Goal: Communication & Community: Answer question/provide support

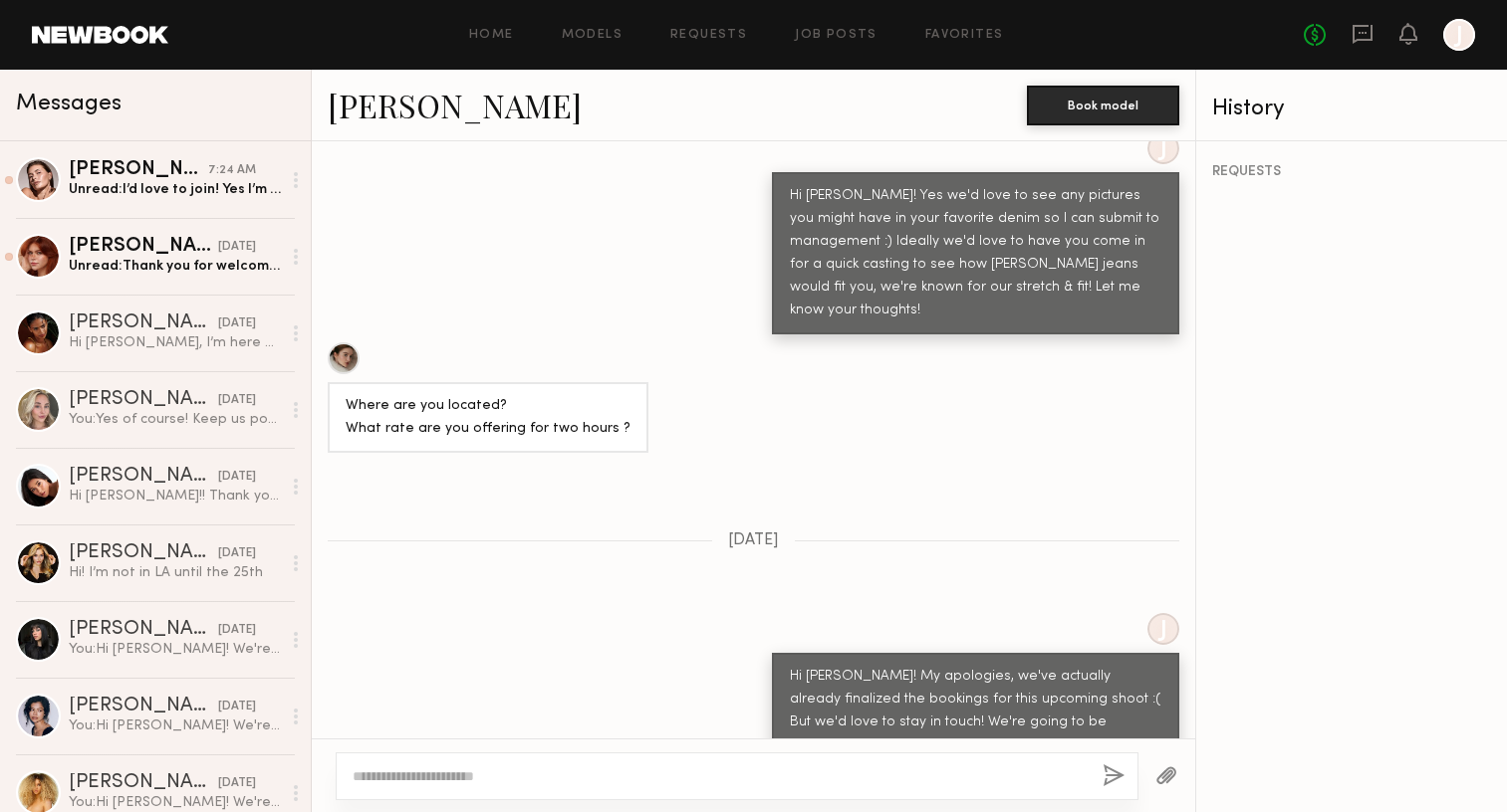
scroll to position [2856, 0]
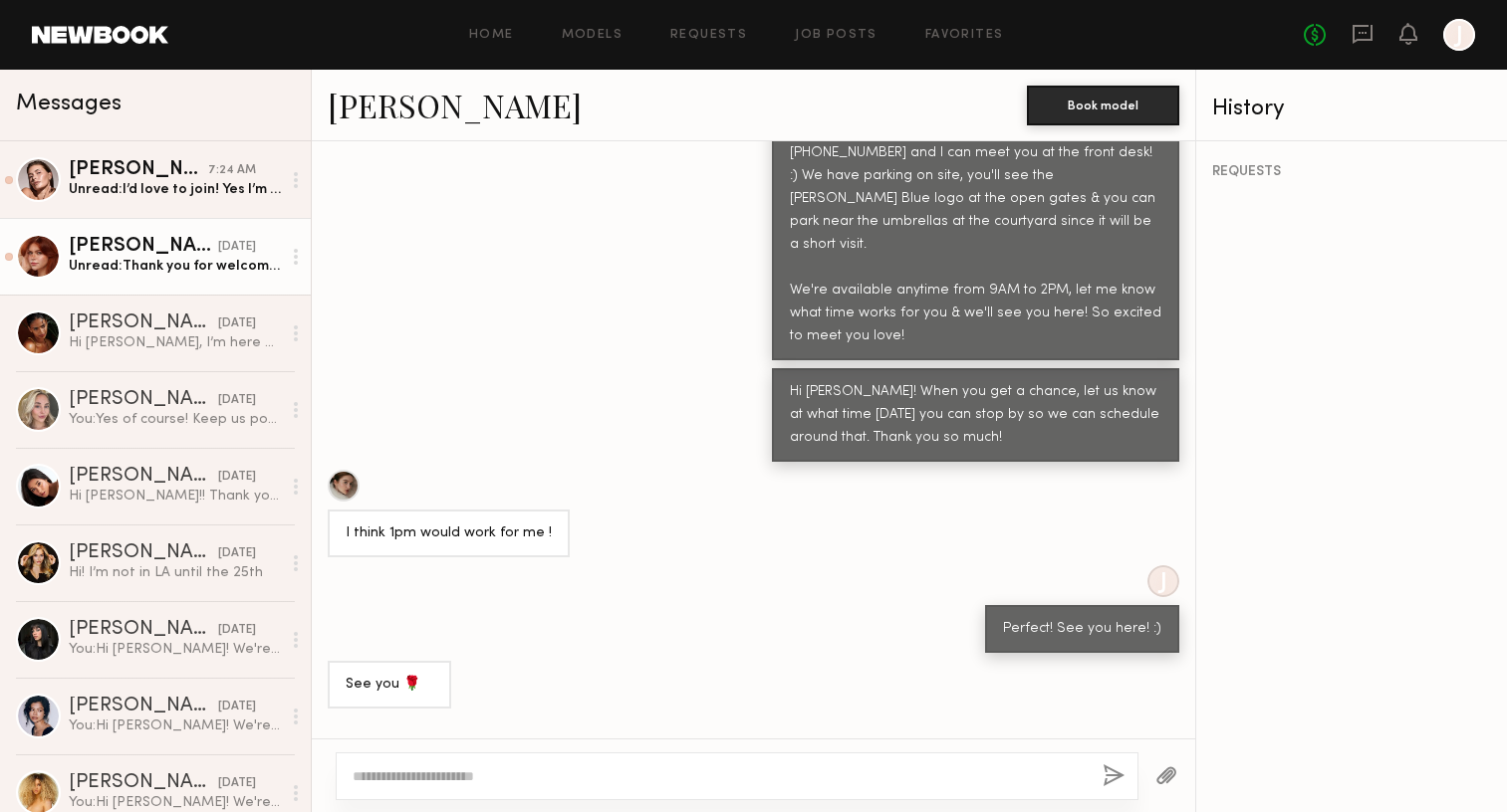
click at [153, 281] on link "Polly R. yesterday Unread: Thank you for welcoming me in today! I hope to hear …" at bounding box center [155, 256] width 311 height 77
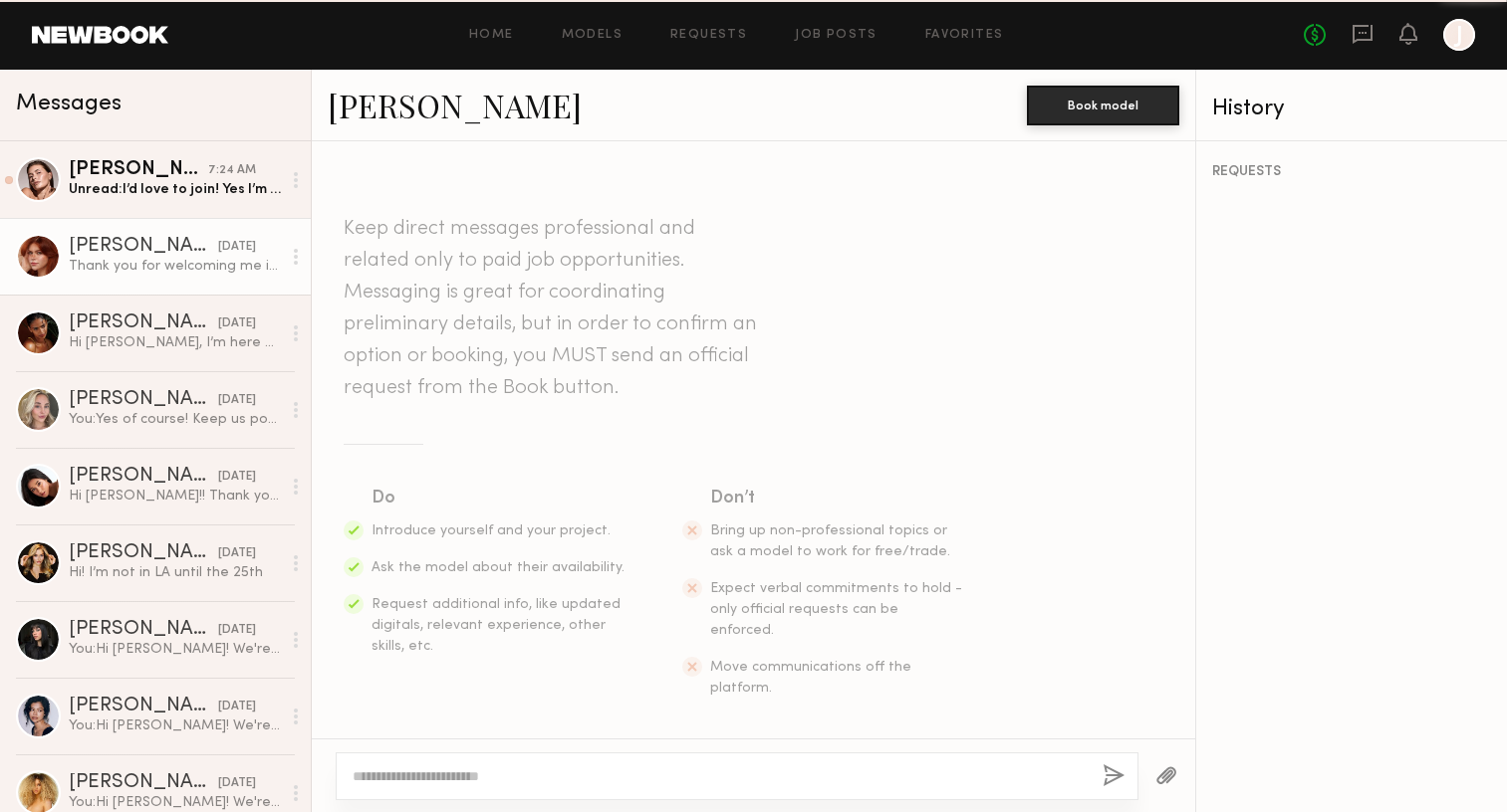
scroll to position [1837, 0]
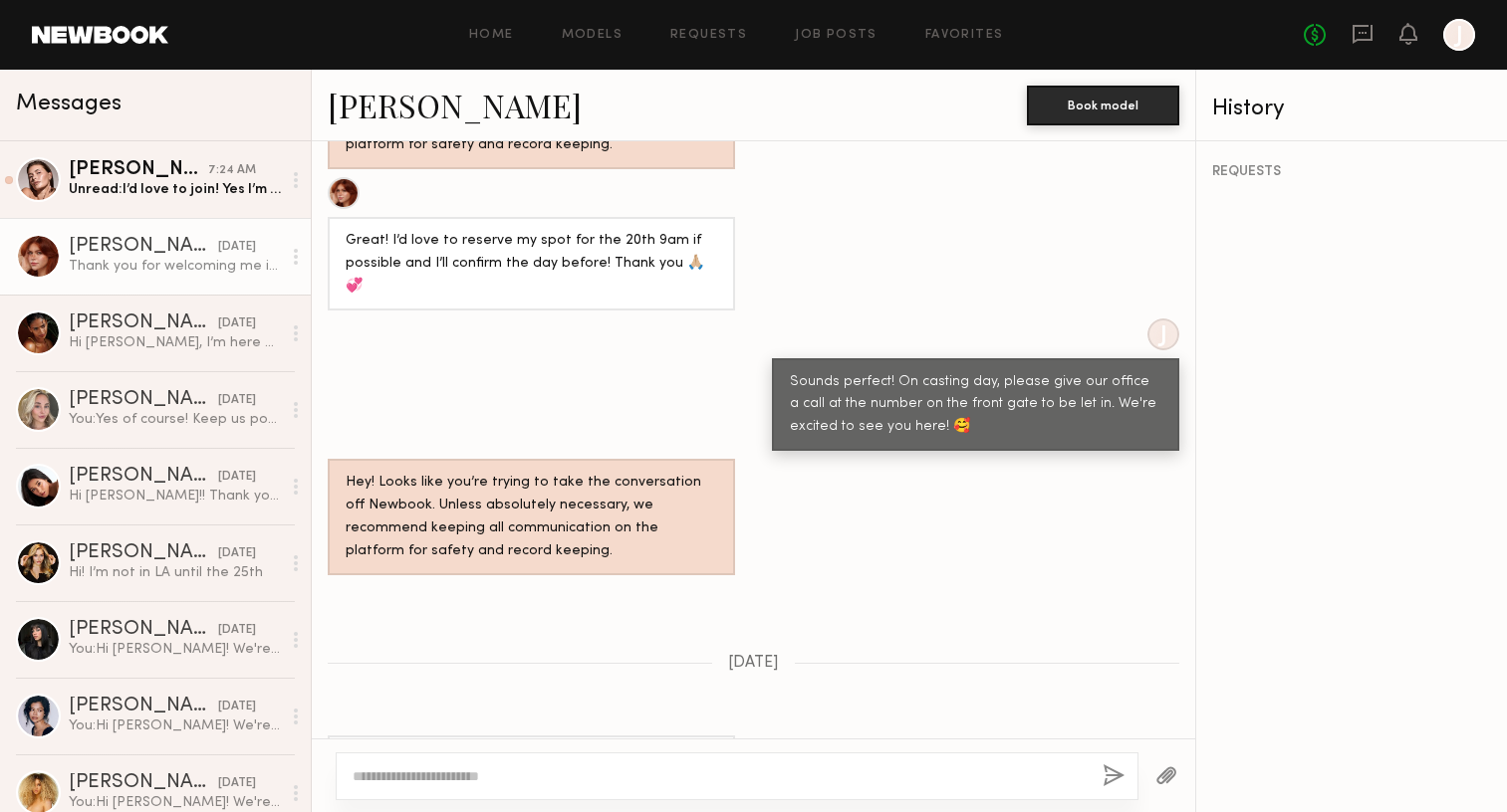
click at [1264, 699] on div "REQUESTS" at bounding box center [1351, 477] width 311 height 671
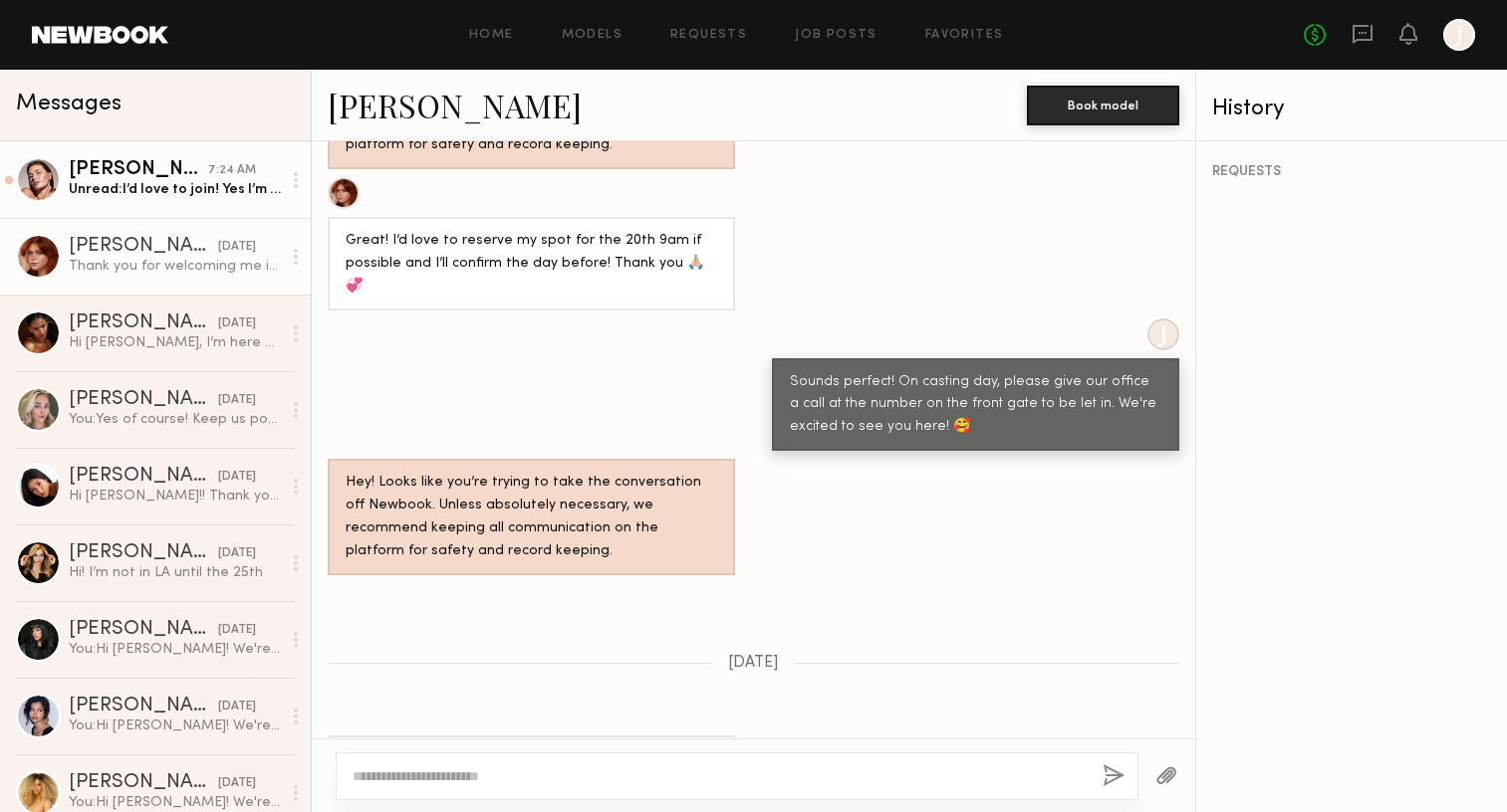
click at [125, 189] on div "Unread: I’d love to join! Yes I’m available on 9/4 😊" at bounding box center [175, 189] width 212 height 19
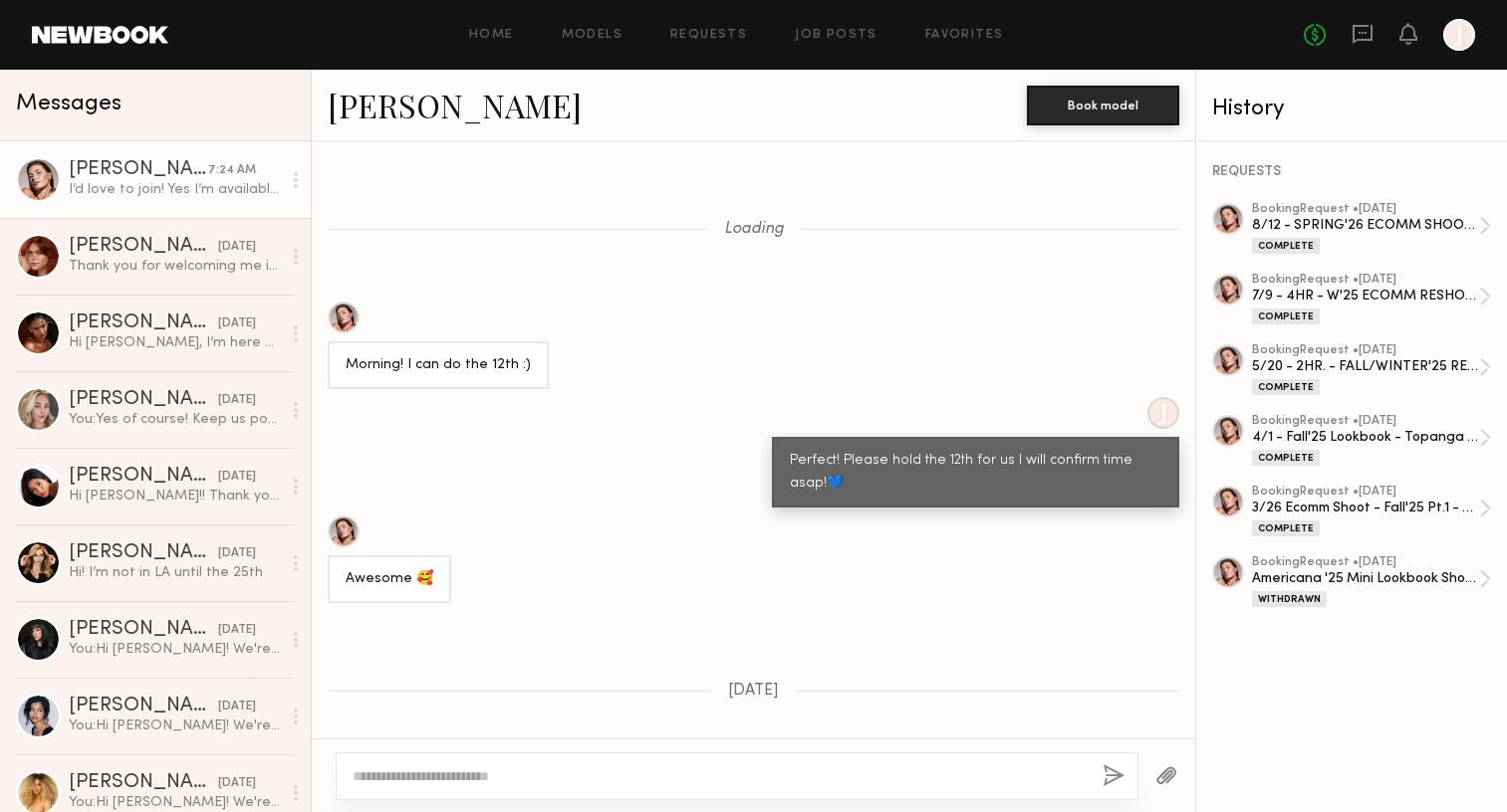
scroll to position [1682, 0]
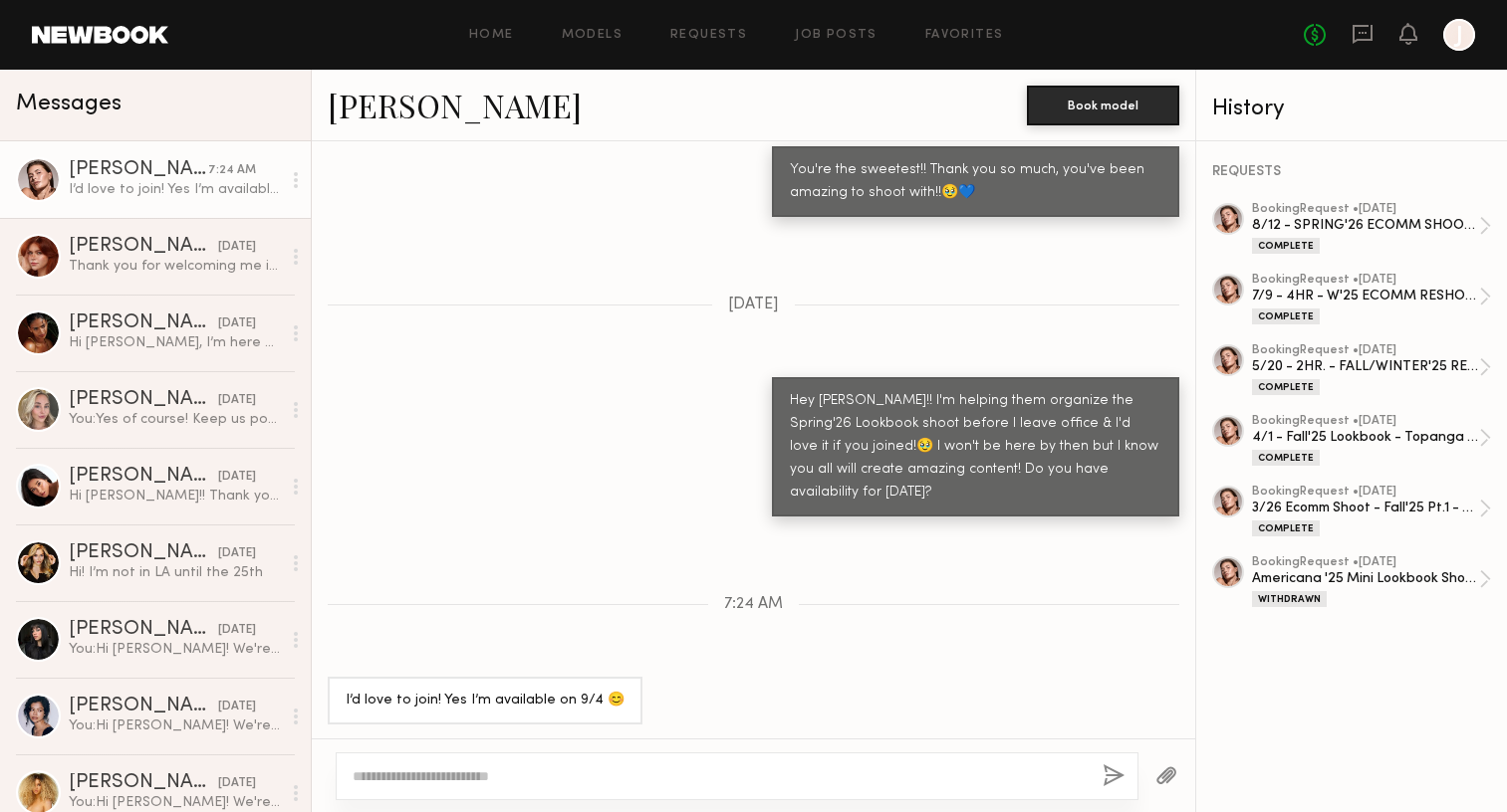
click at [1262, 671] on div "REQUESTS booking Request • 07/30/2025 8/12 - SPRING'26 ECOMM SHOOT - 7HRS Compl…" at bounding box center [1351, 477] width 311 height 671
click at [373, 109] on link "[PERSON_NAME]" at bounding box center [455, 105] width 254 height 43
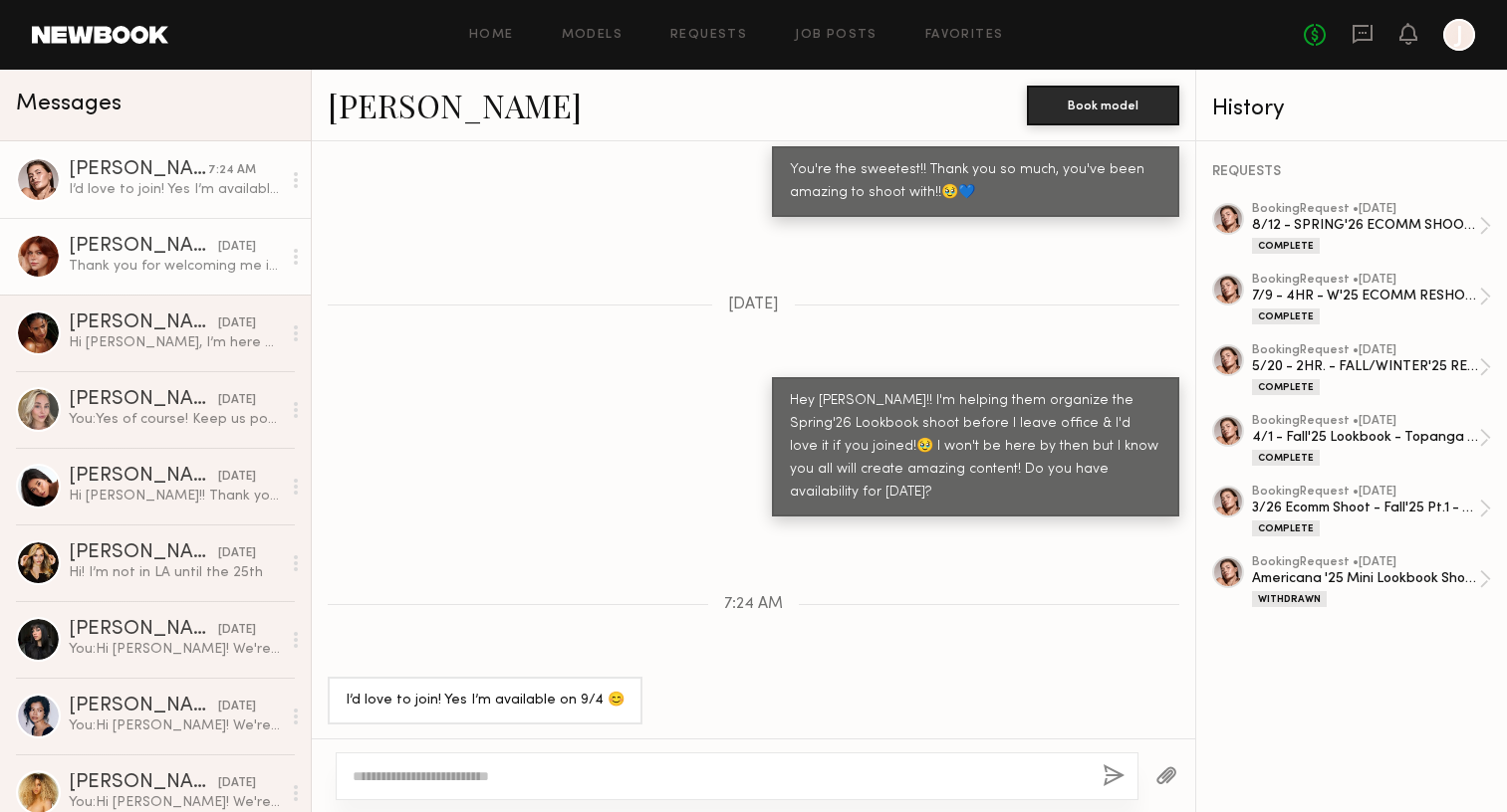
click at [98, 271] on div "Thank you for welcoming me in [DATE]! I hope to hear from you soon 💞" at bounding box center [175, 266] width 212 height 19
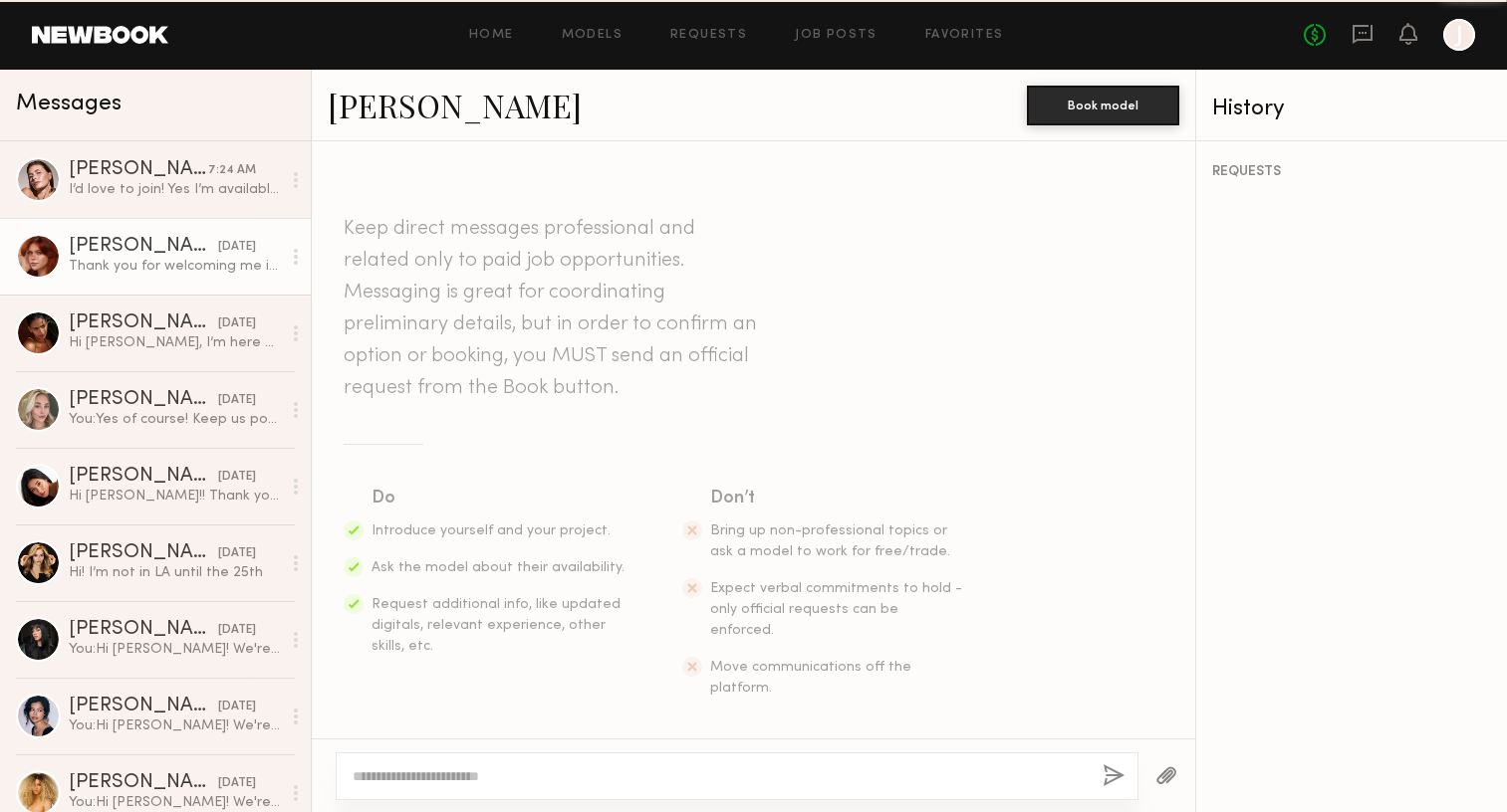
scroll to position [1837, 0]
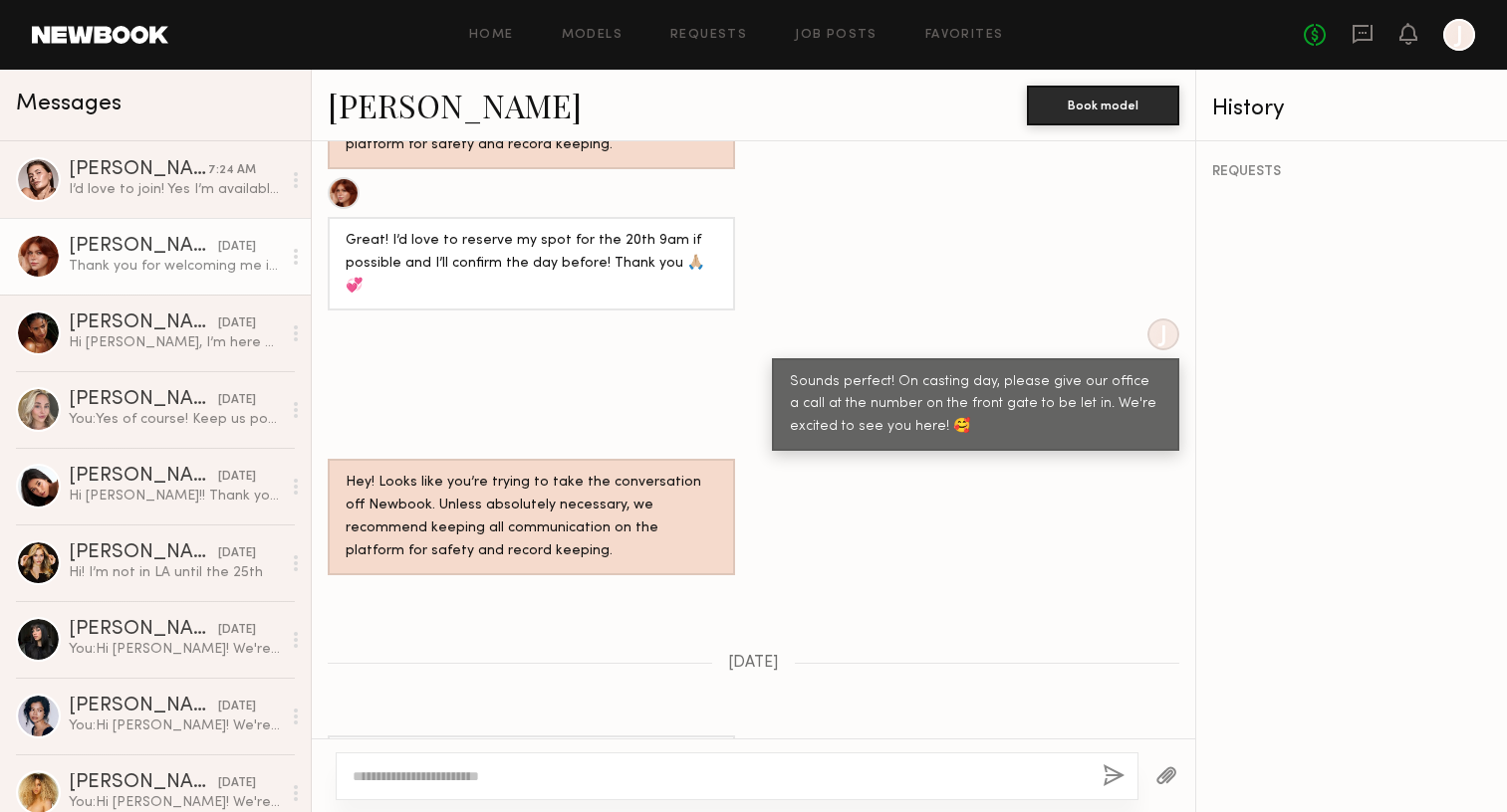
click at [1369, 753] on div "REQUESTS" at bounding box center [1351, 477] width 311 height 671
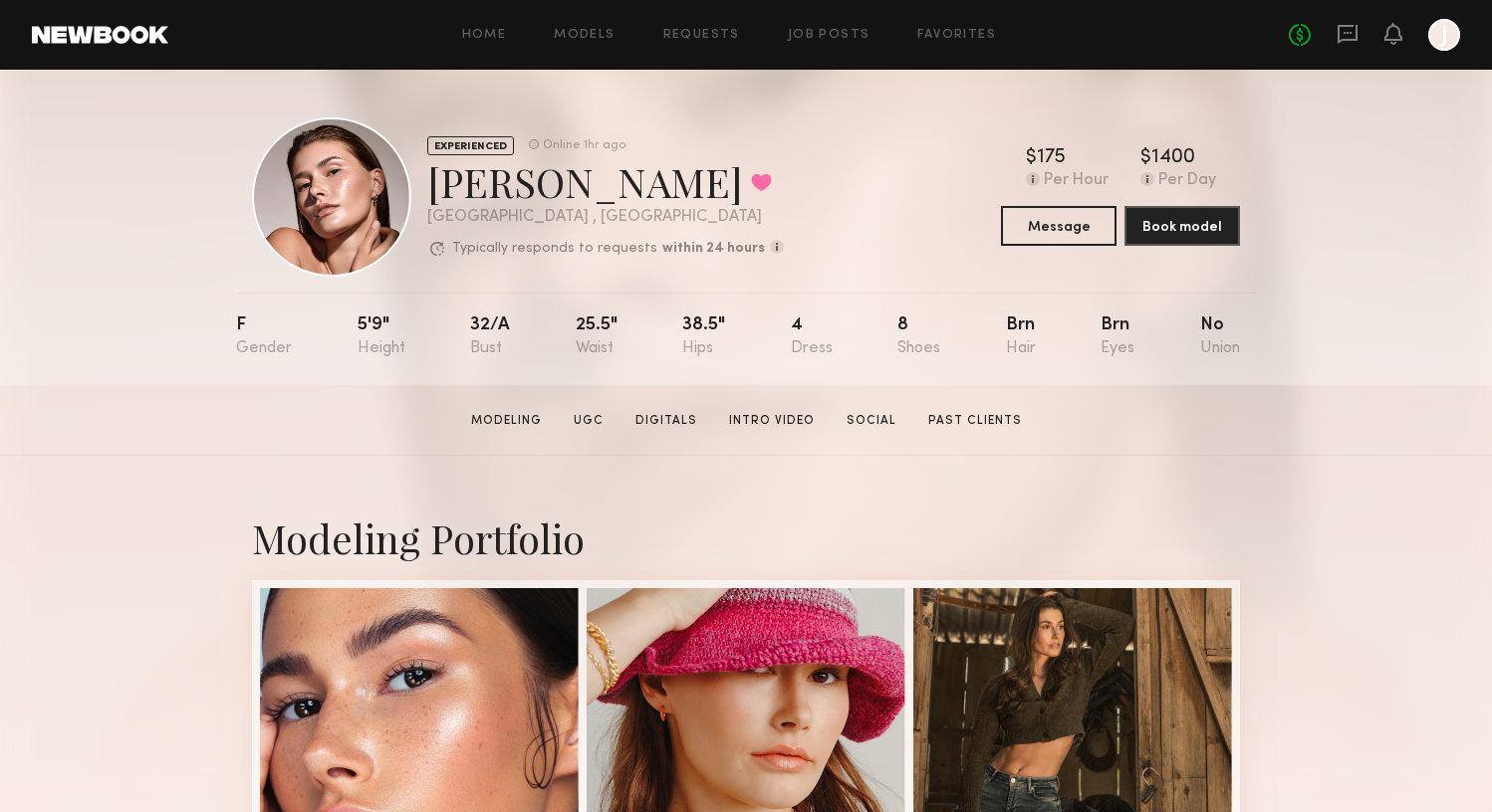
click at [82, 338] on div "EXPERIENCED Online 1hr ago Chelsey M. Favorited Newport Beach , CA Typically re…" at bounding box center [746, 228] width 1492 height 316
click at [90, 312] on div "EXPERIENCED Online 1hr ago Chelsey M. Favorited Newport Beach , CA Typically re…" at bounding box center [746, 228] width 1492 height 316
click at [1394, 456] on section "Chelsey M. Modeling UGC Digitals Intro Video Social Past Clients Message Book M…" at bounding box center [746, 420] width 1492 height 71
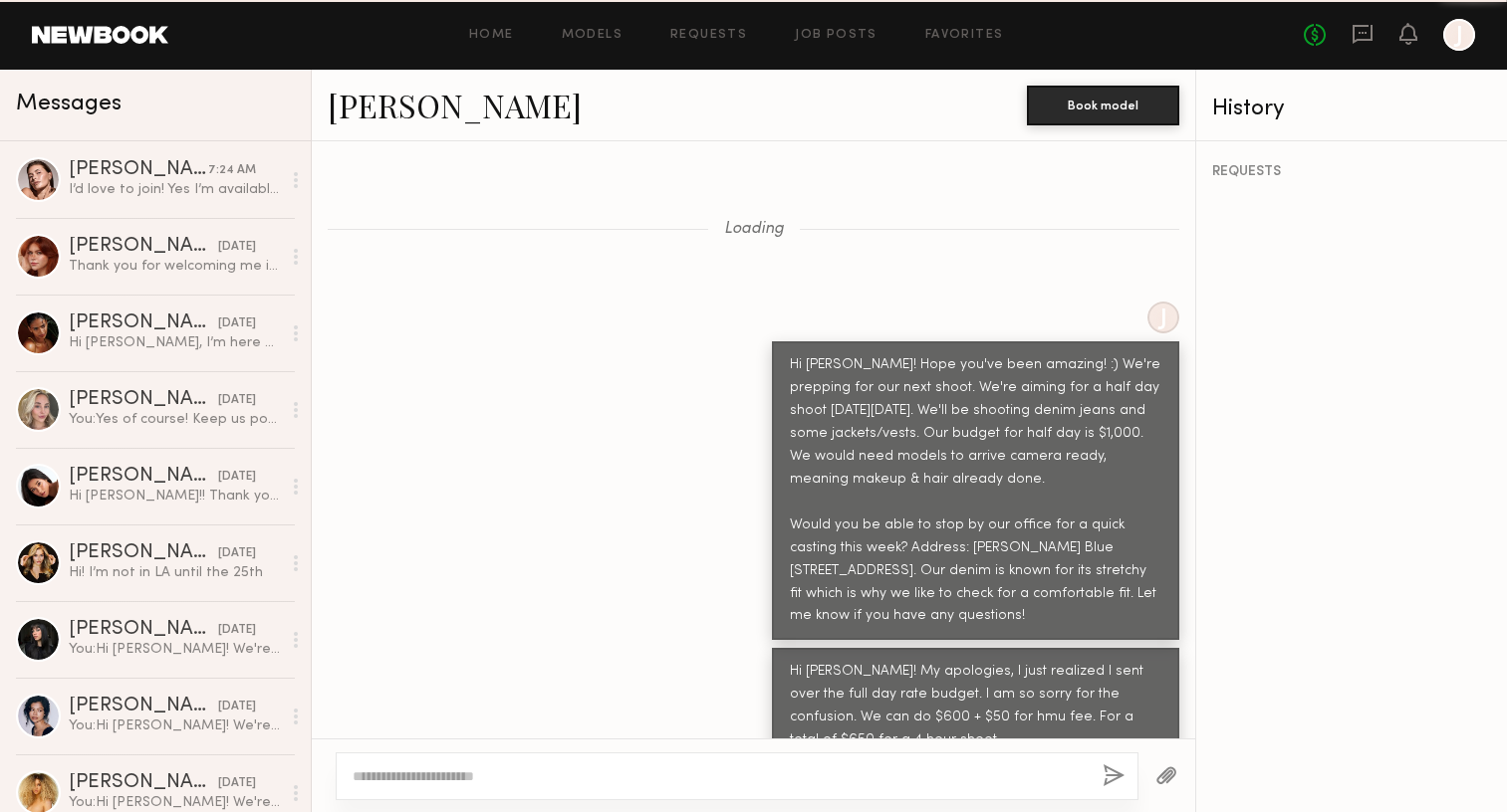
scroll to position [1061, 0]
